Goal: Transaction & Acquisition: Obtain resource

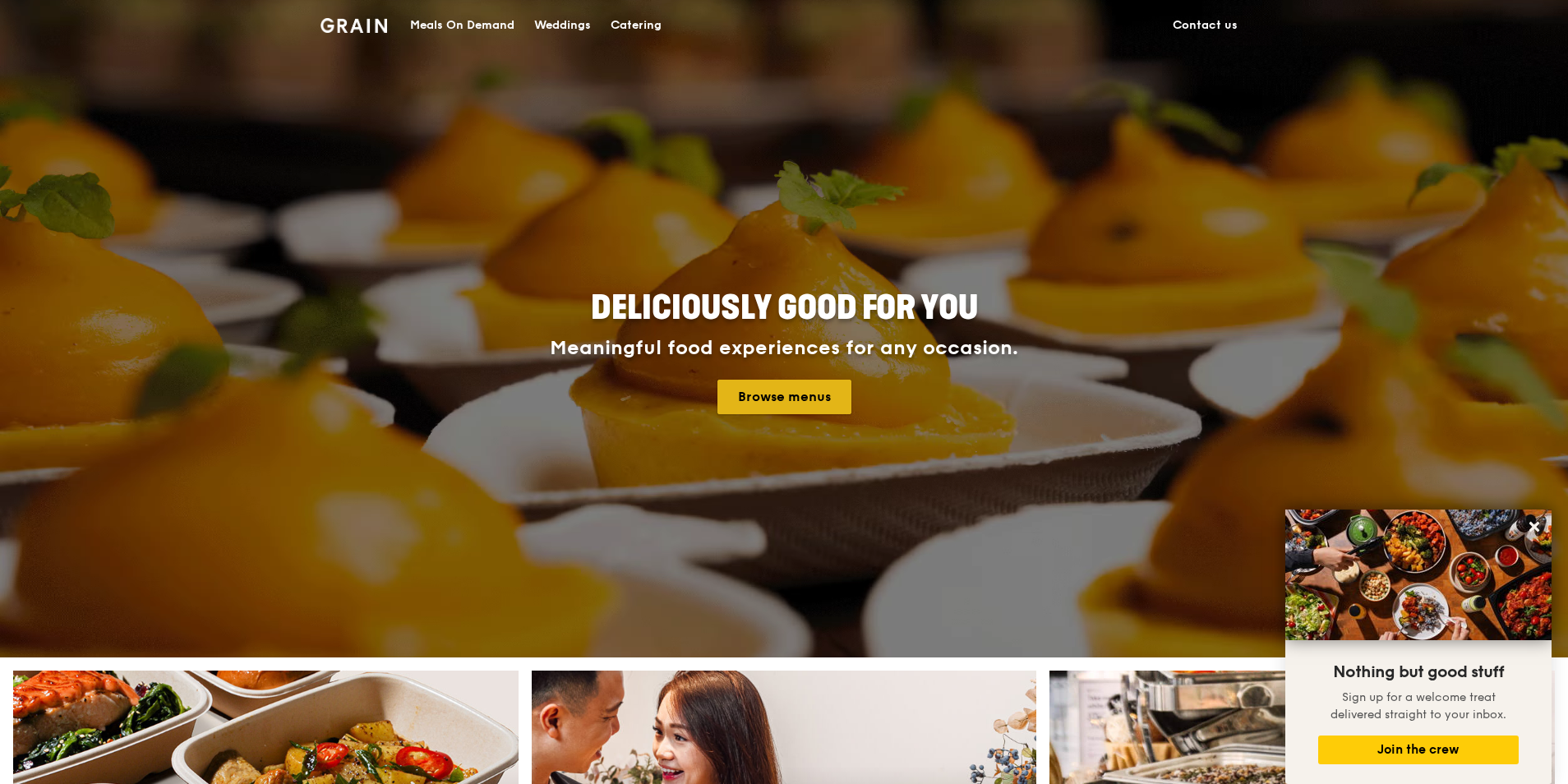
click at [787, 393] on link "Browse menus" at bounding box center [784, 397] width 134 height 34
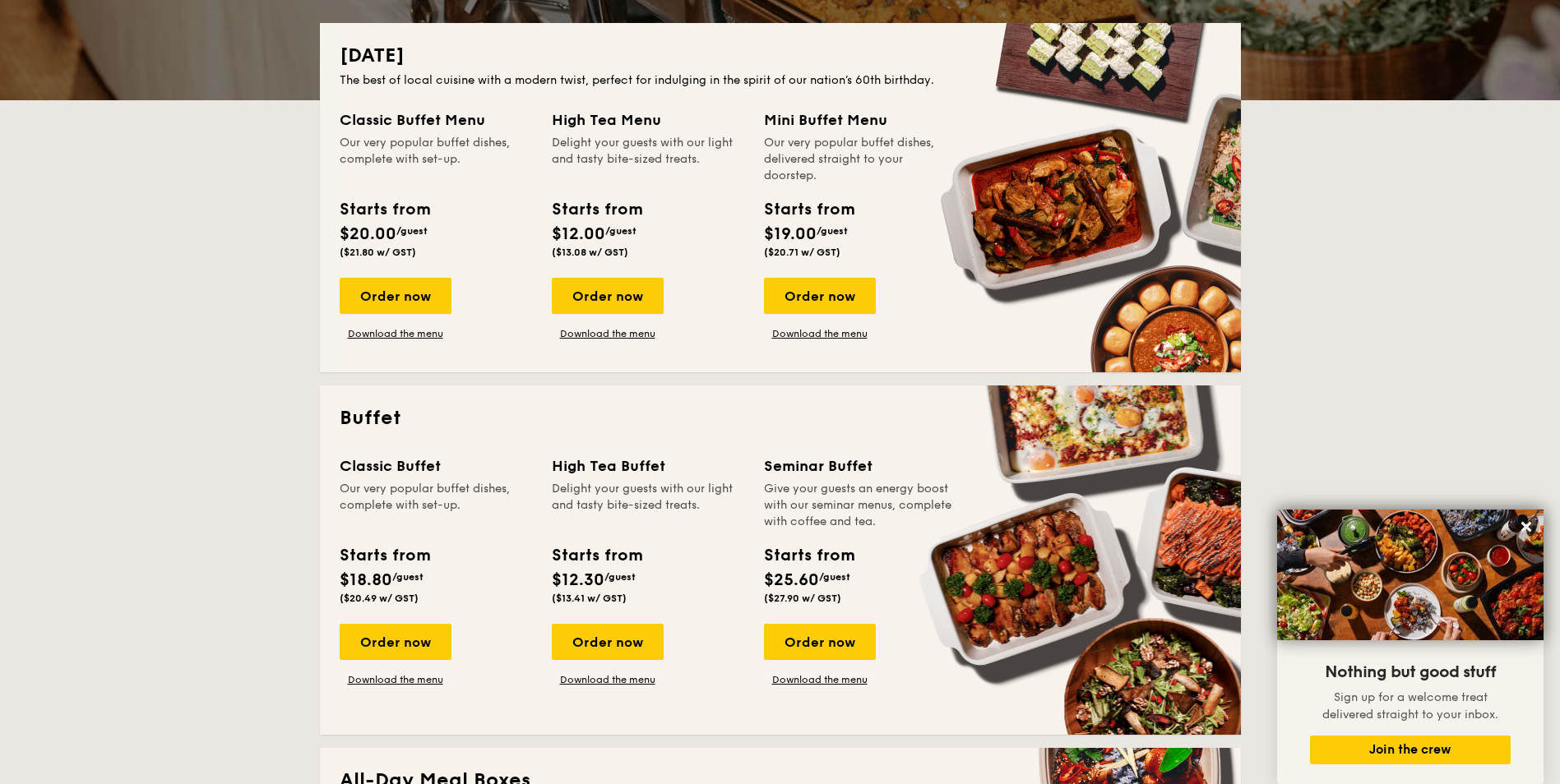
scroll to position [247, 0]
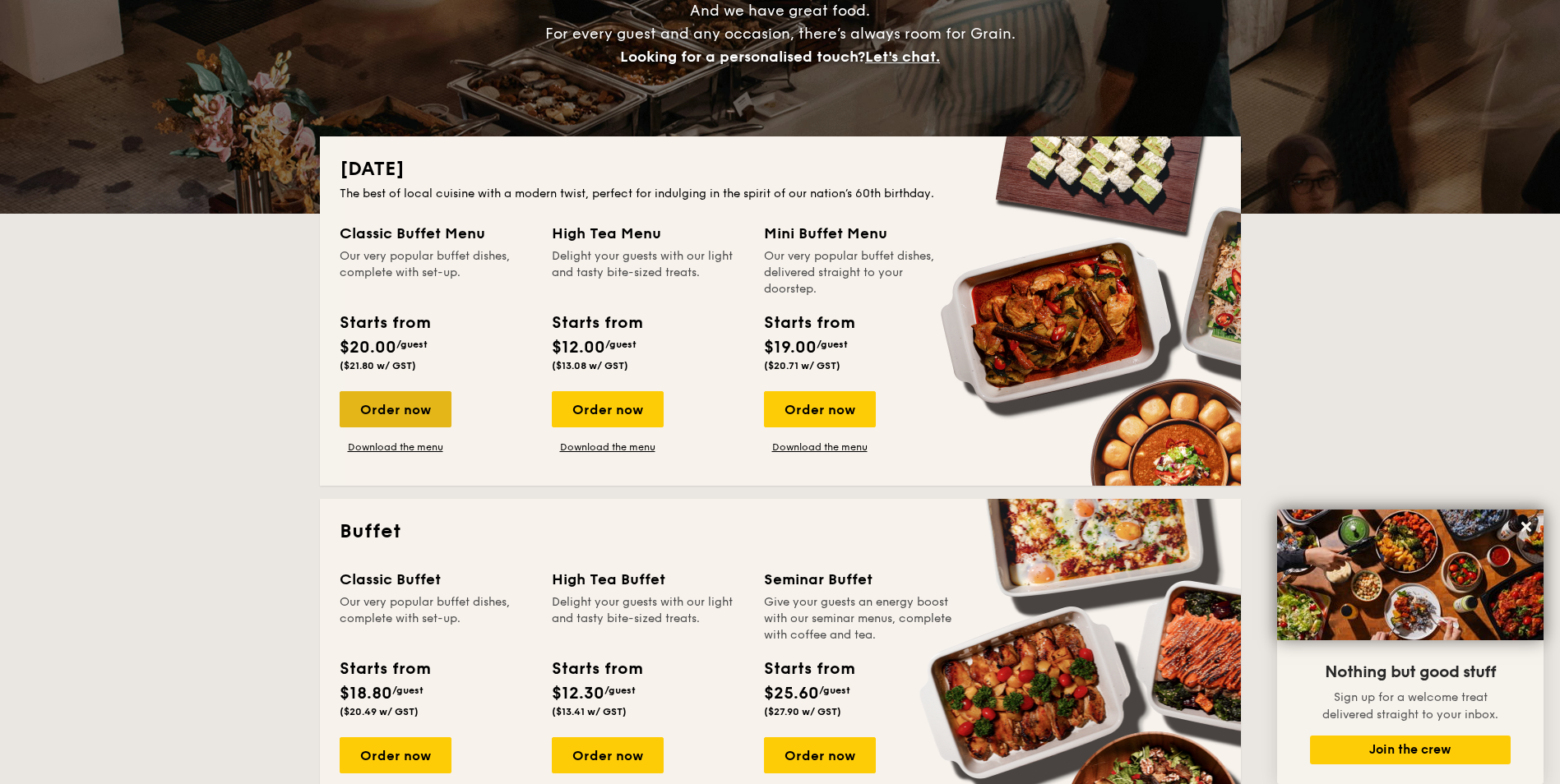
click at [375, 405] on div "Order now" at bounding box center [395, 409] width 112 height 36
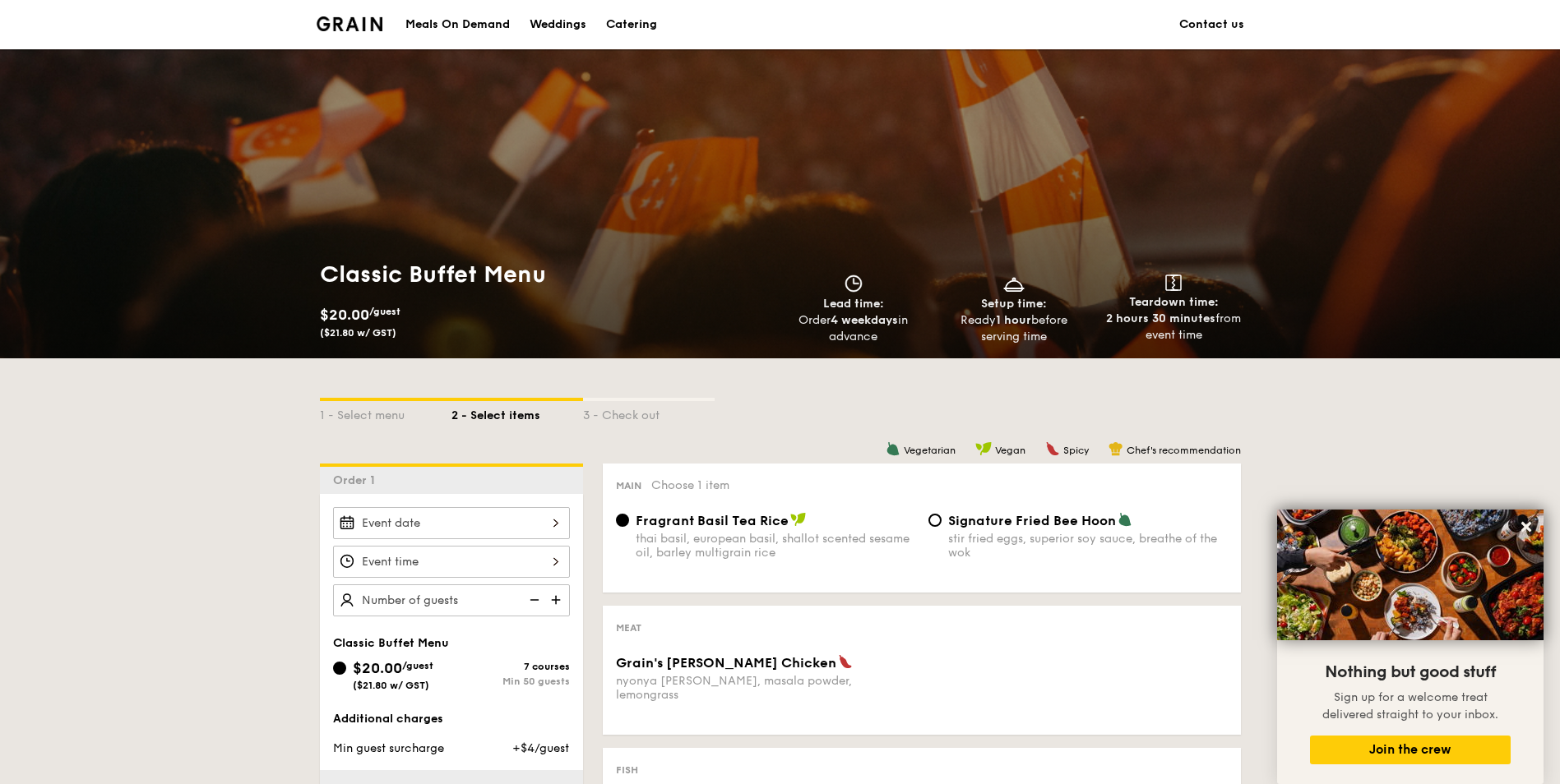
scroll to position [328, 0]
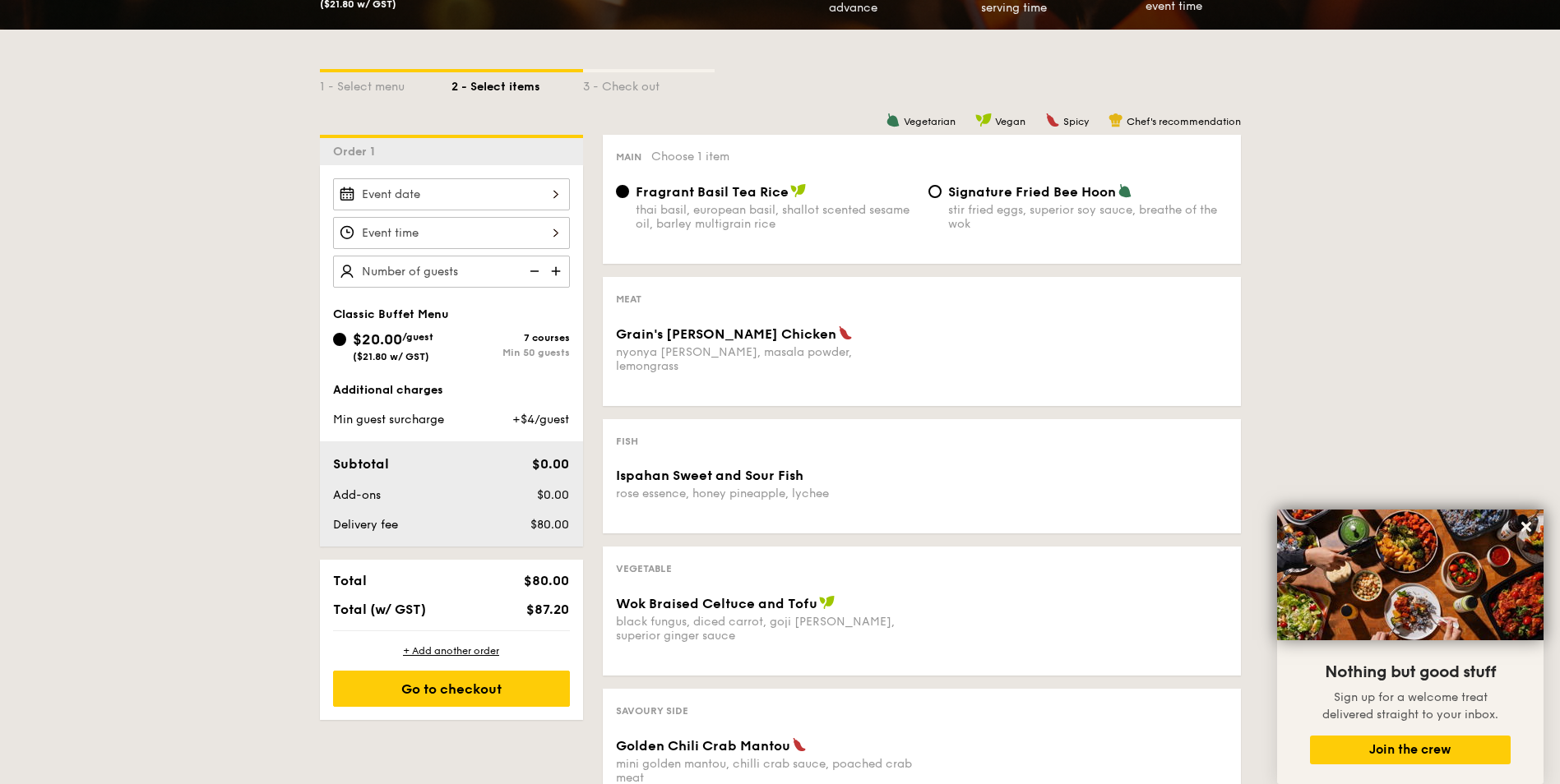
scroll to position [247, 0]
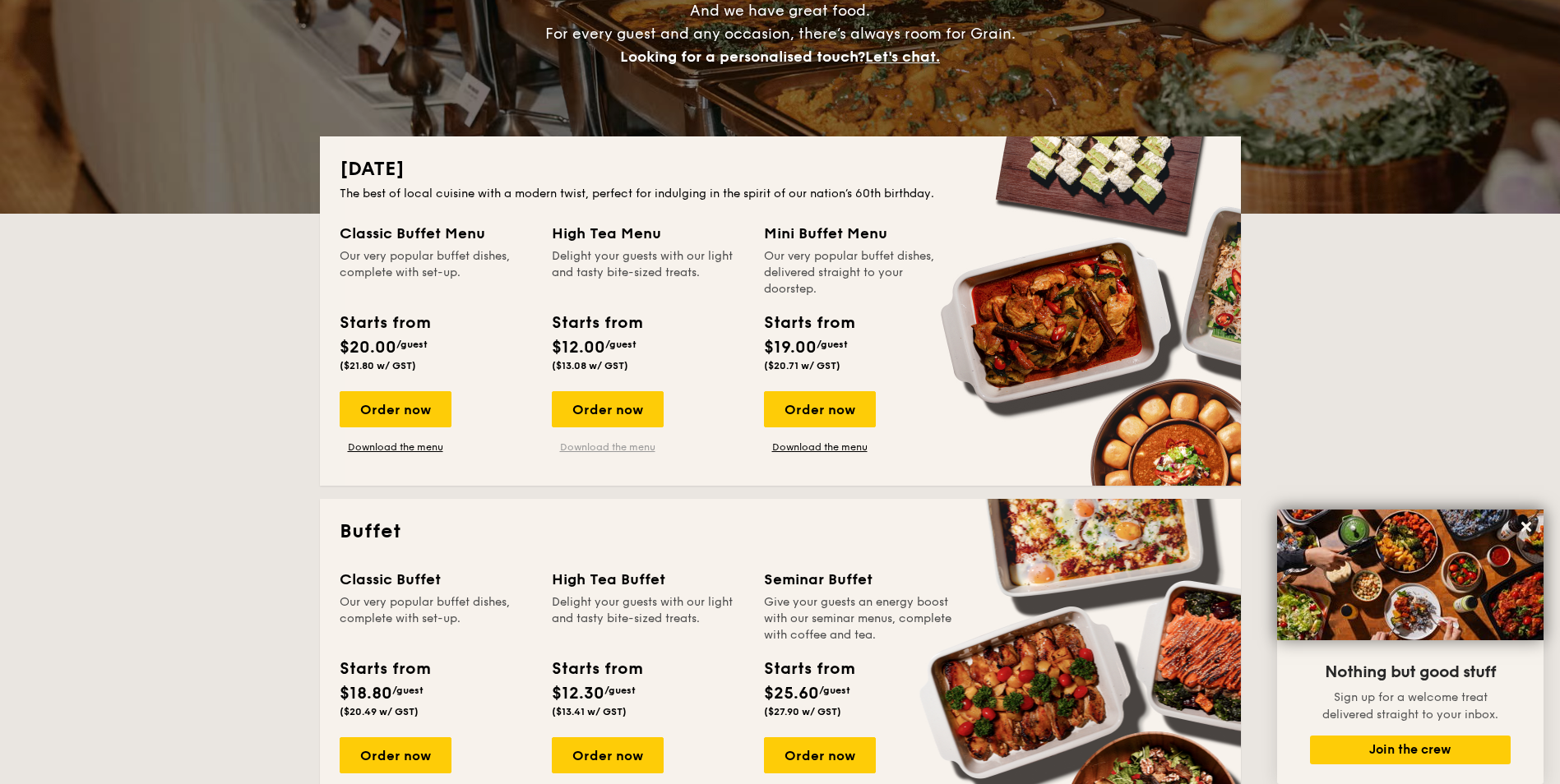
click at [605, 448] on link "Download the menu" at bounding box center [608, 446] width 112 height 13
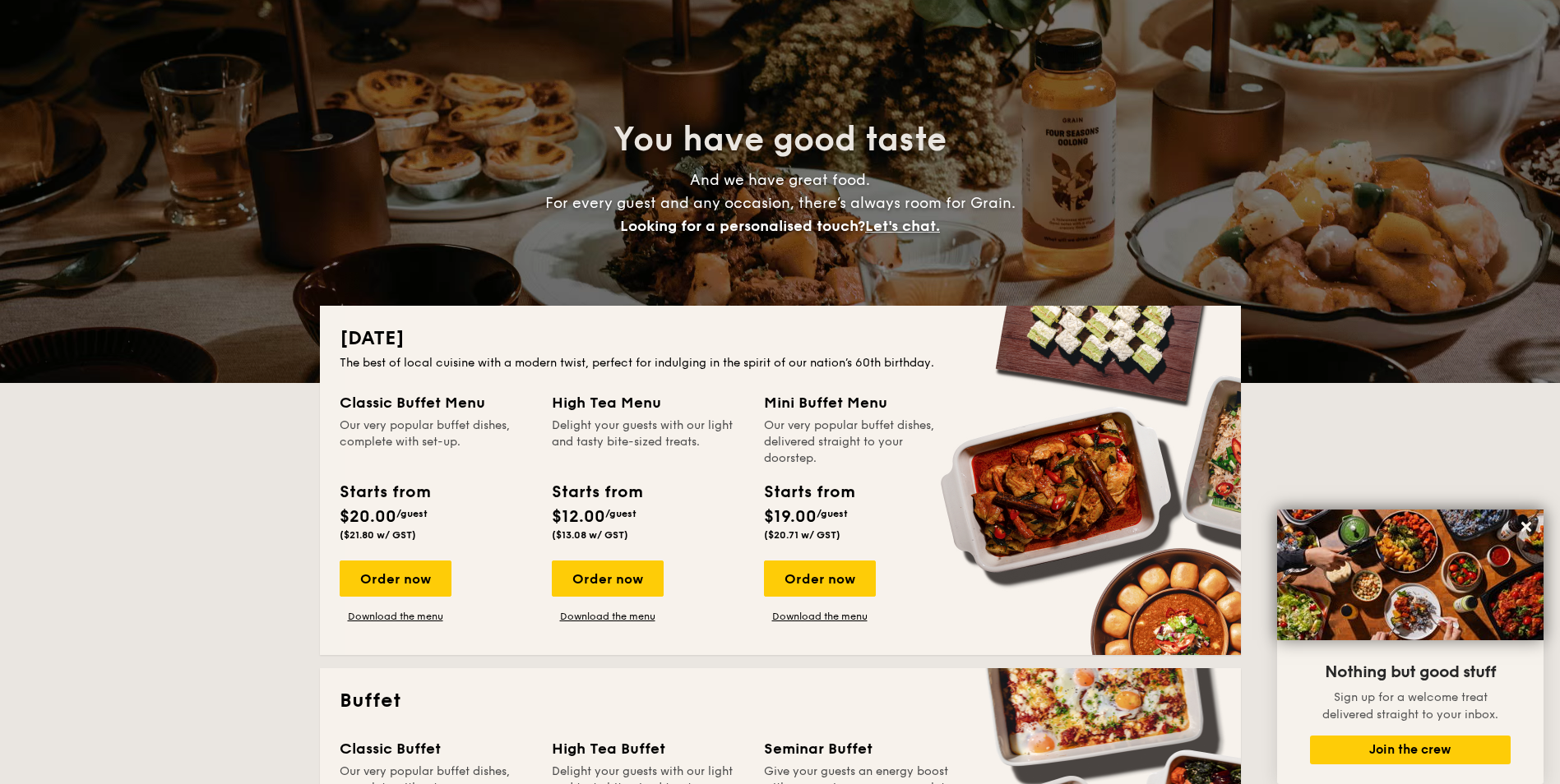
scroll to position [0, 0]
